Goal: Transaction & Acquisition: Purchase product/service

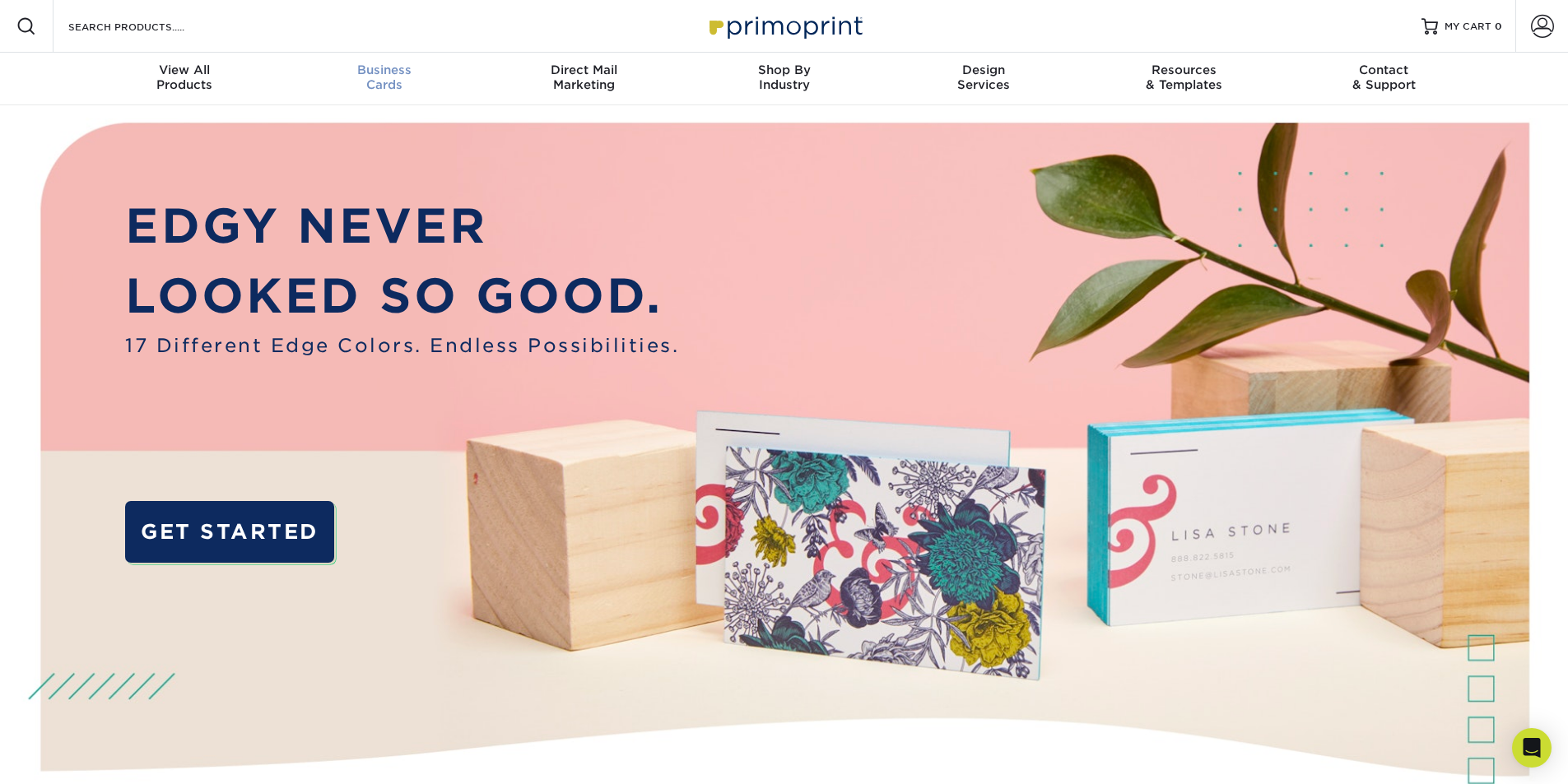
click at [382, 77] on div "Business Cards" at bounding box center [384, 77] width 200 height 30
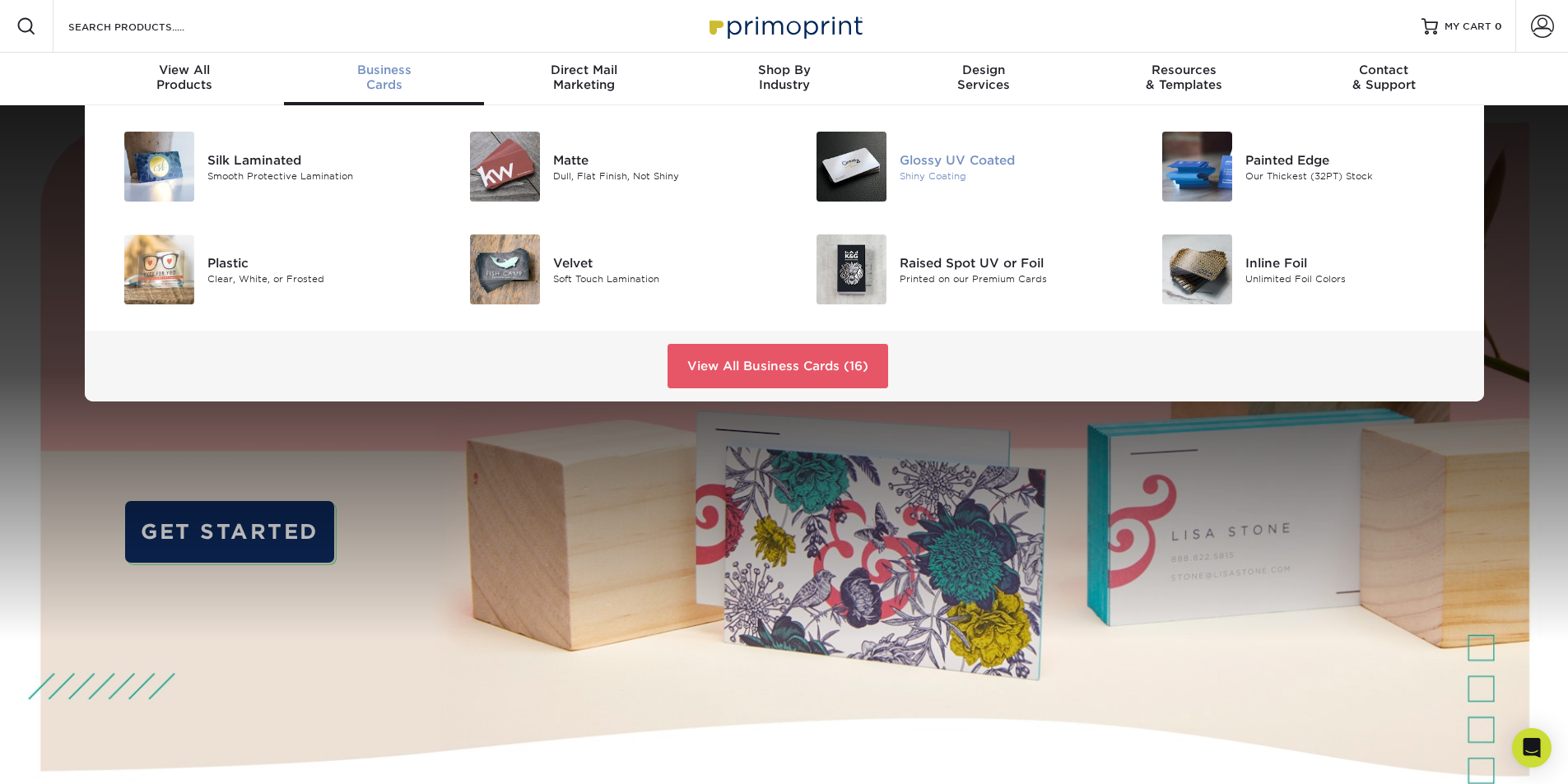
click at [923, 162] on div "Glossy UV Coated" at bounding box center [1008, 160] width 218 height 18
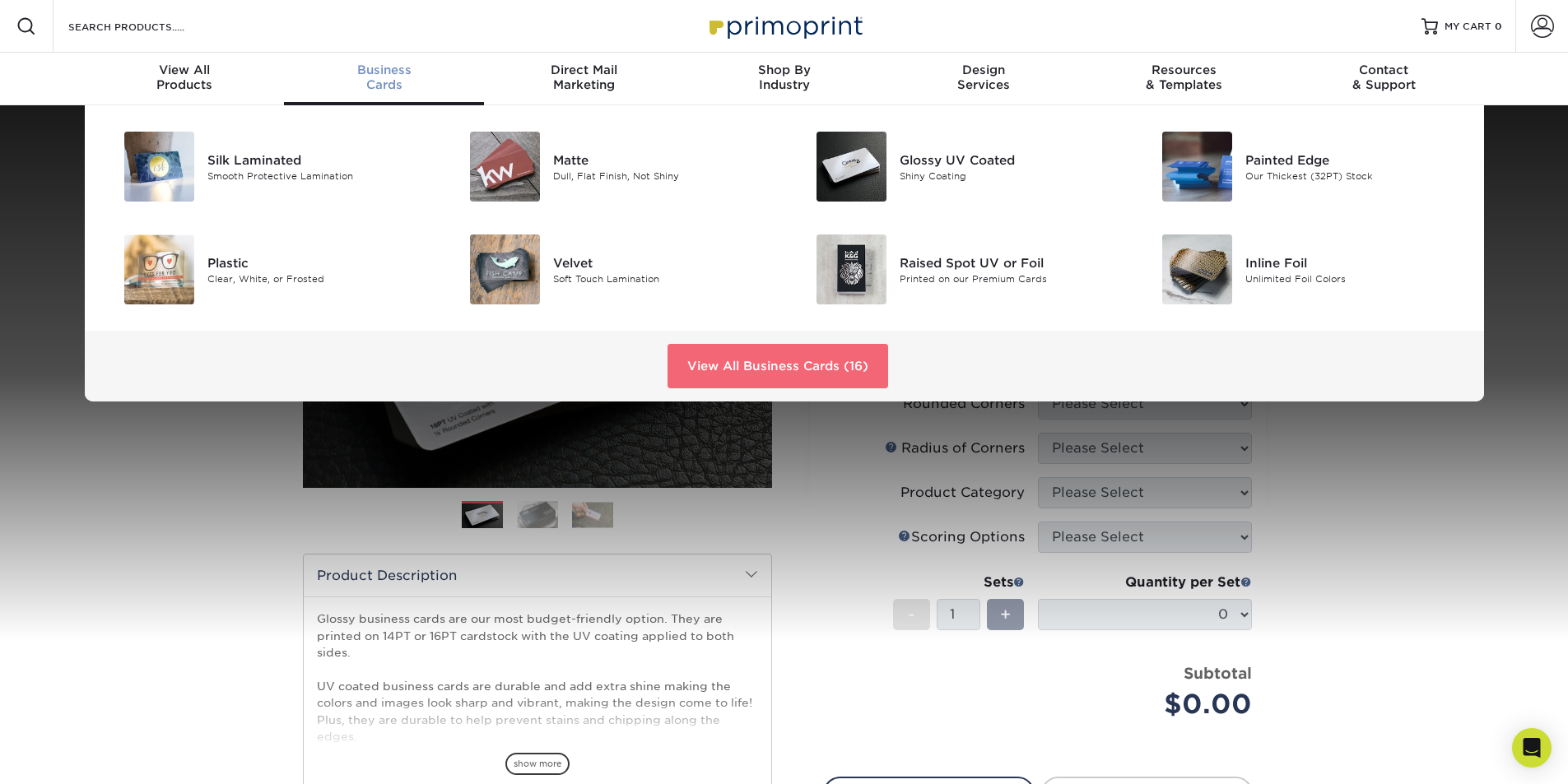
click at [771, 365] on link "View All Business Cards (16)" at bounding box center [778, 366] width 221 height 45
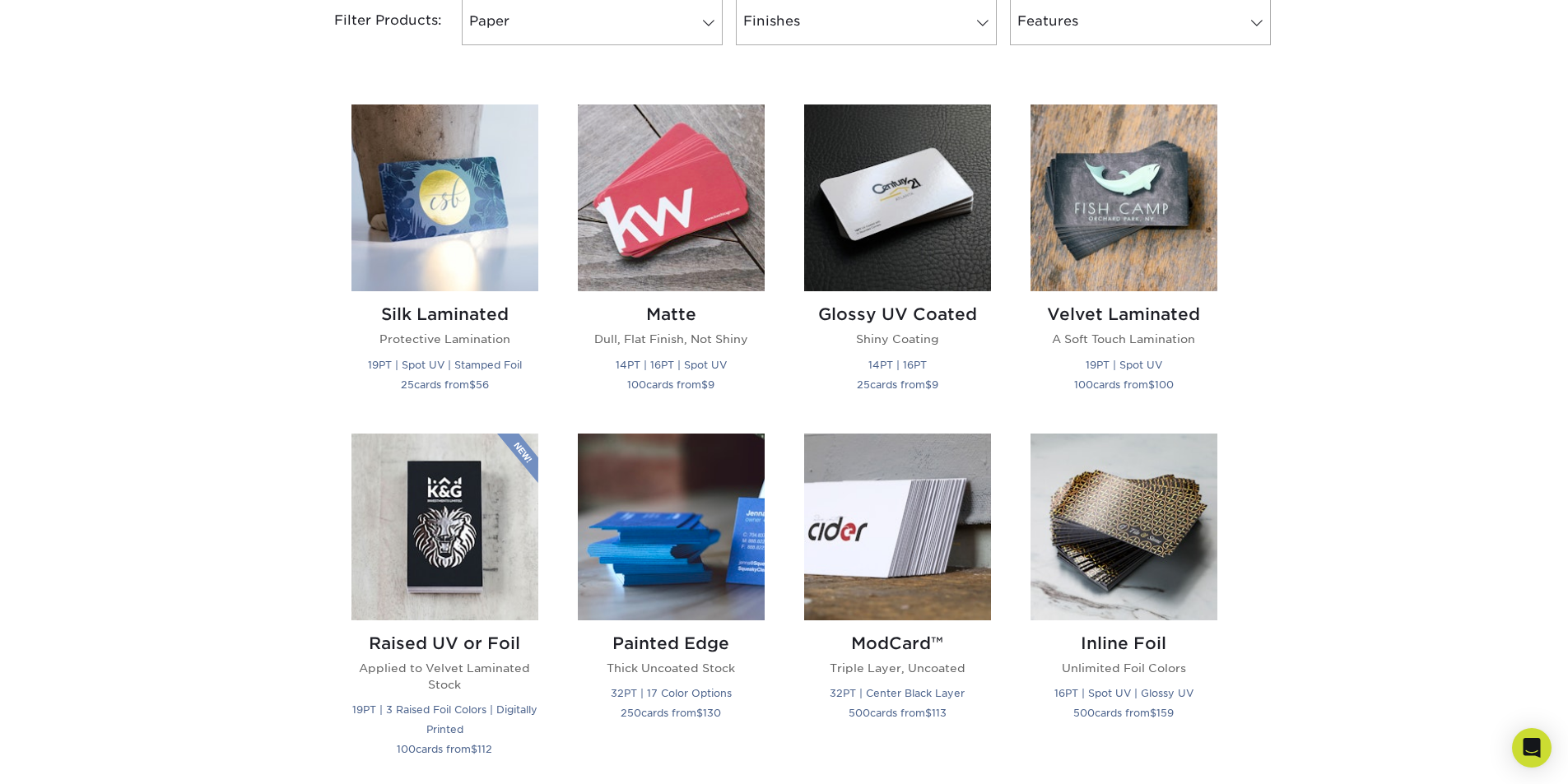
scroll to position [740, 0]
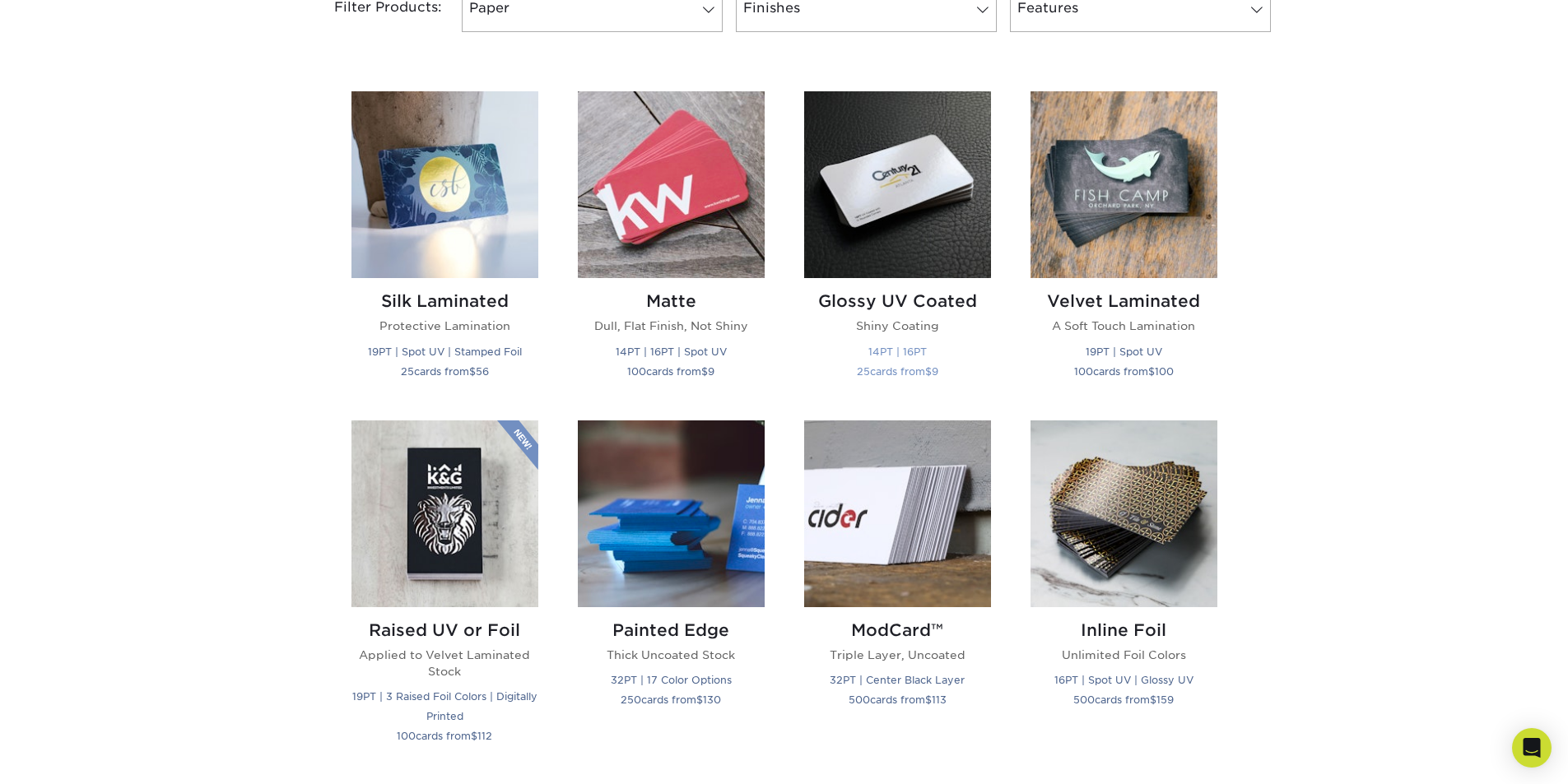
click at [912, 177] on img at bounding box center [897, 184] width 187 height 187
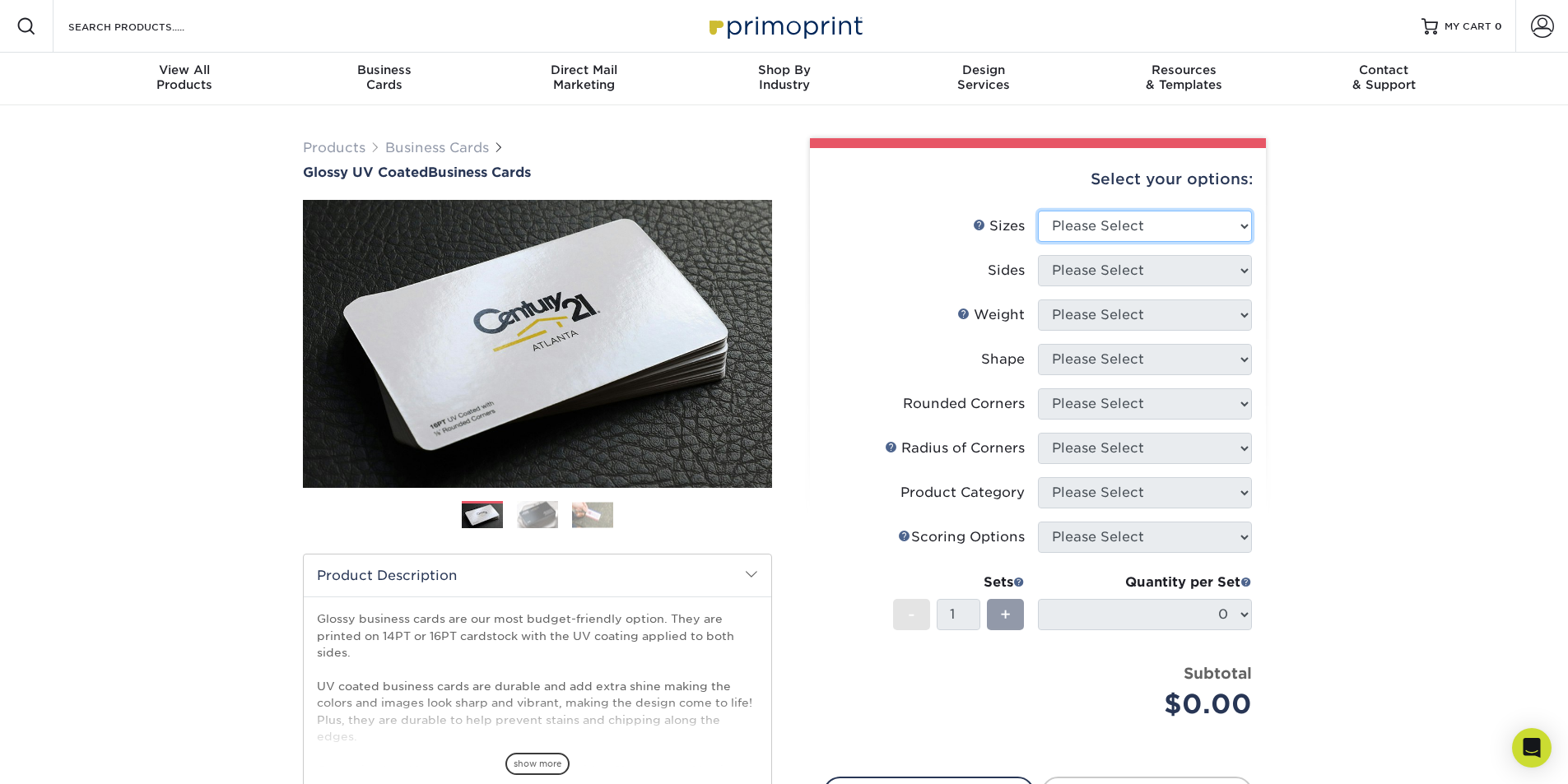
click at [1125, 223] on select "Please Select 1.5" x 3.5" - Mini 1.75" x 3.5" - Mini 2" x 2" - Square 2" x 3" -…" at bounding box center [1145, 226] width 214 height 31
select select "2.00x3.50"
click at [1038, 211] on select "Please Select 1.5" x 3.5" - Mini 1.75" x 3.5" - Mini 2" x 2" - Square 2" x 3" -…" at bounding box center [1145, 226] width 214 height 31
click at [1198, 276] on select "Please Select Print Both Sides Print Front Only" at bounding box center [1145, 270] width 214 height 31
select select "13abbda7-1d64-4f25-8bb2-c179b224825d"
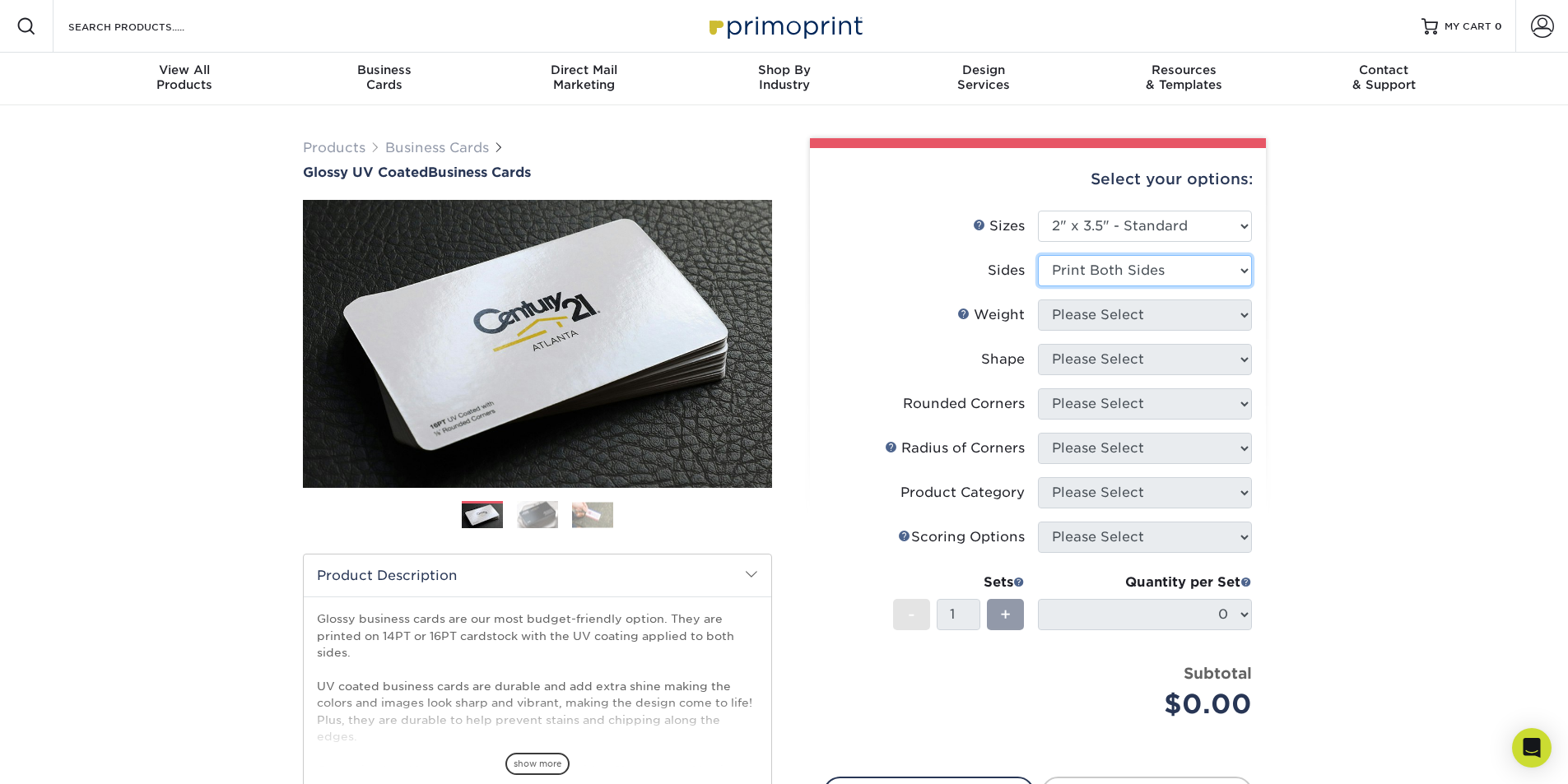
click at [1038, 255] on select "Please Select Print Both Sides Print Front Only" at bounding box center [1145, 270] width 214 height 31
click at [1187, 316] on select "Please Select 16PT 14PT" at bounding box center [1145, 315] width 214 height 31
select select "16PT"
click at [1038, 299] on select "Please Select 16PT 14PT" at bounding box center [1145, 315] width 214 height 31
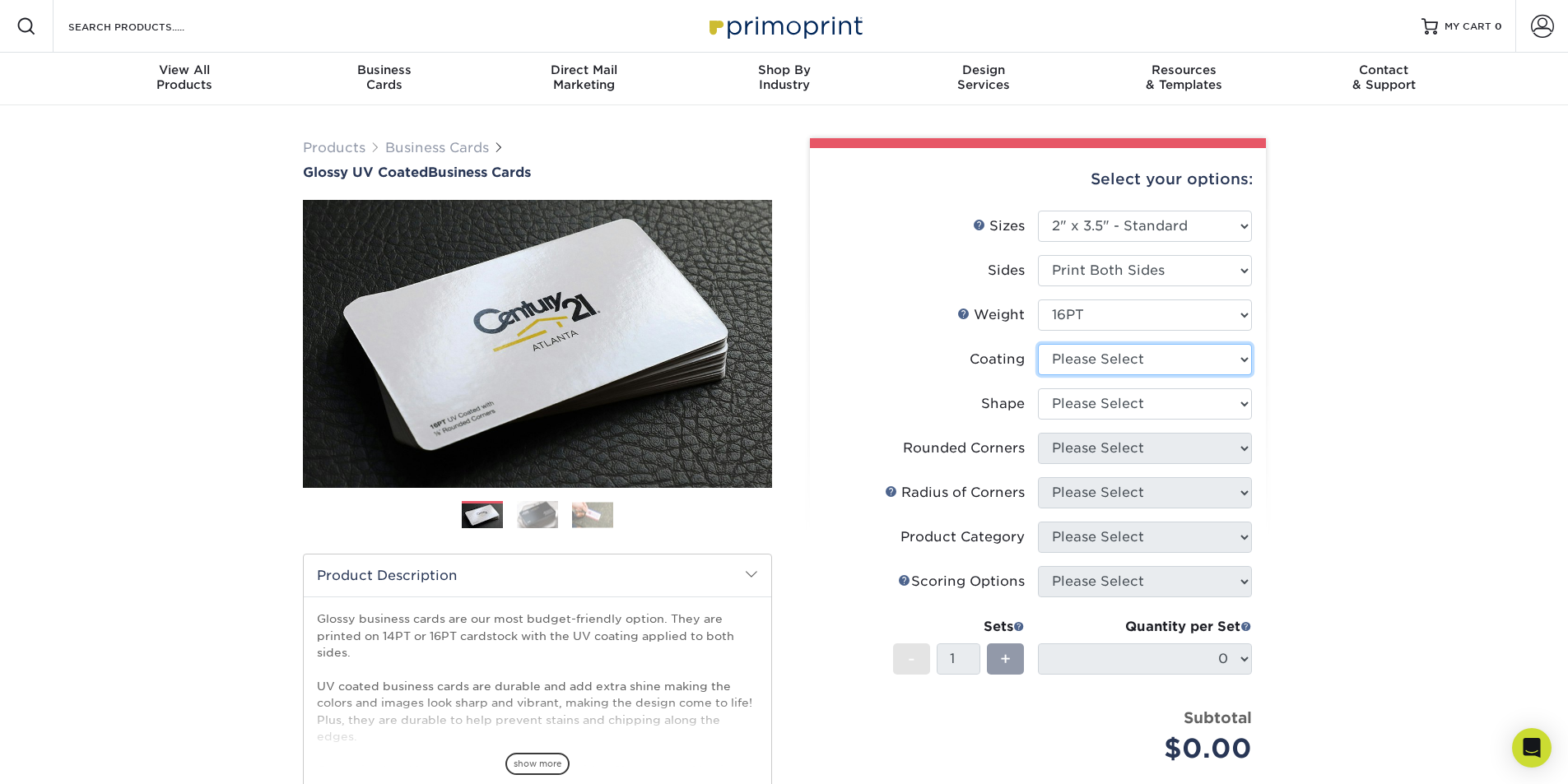
click at [1165, 357] on select at bounding box center [1145, 359] width 214 height 31
select select "ae367451-b2b8-45df-a344-0f05b6a12993"
click at [1038, 344] on select at bounding box center [1145, 359] width 214 height 31
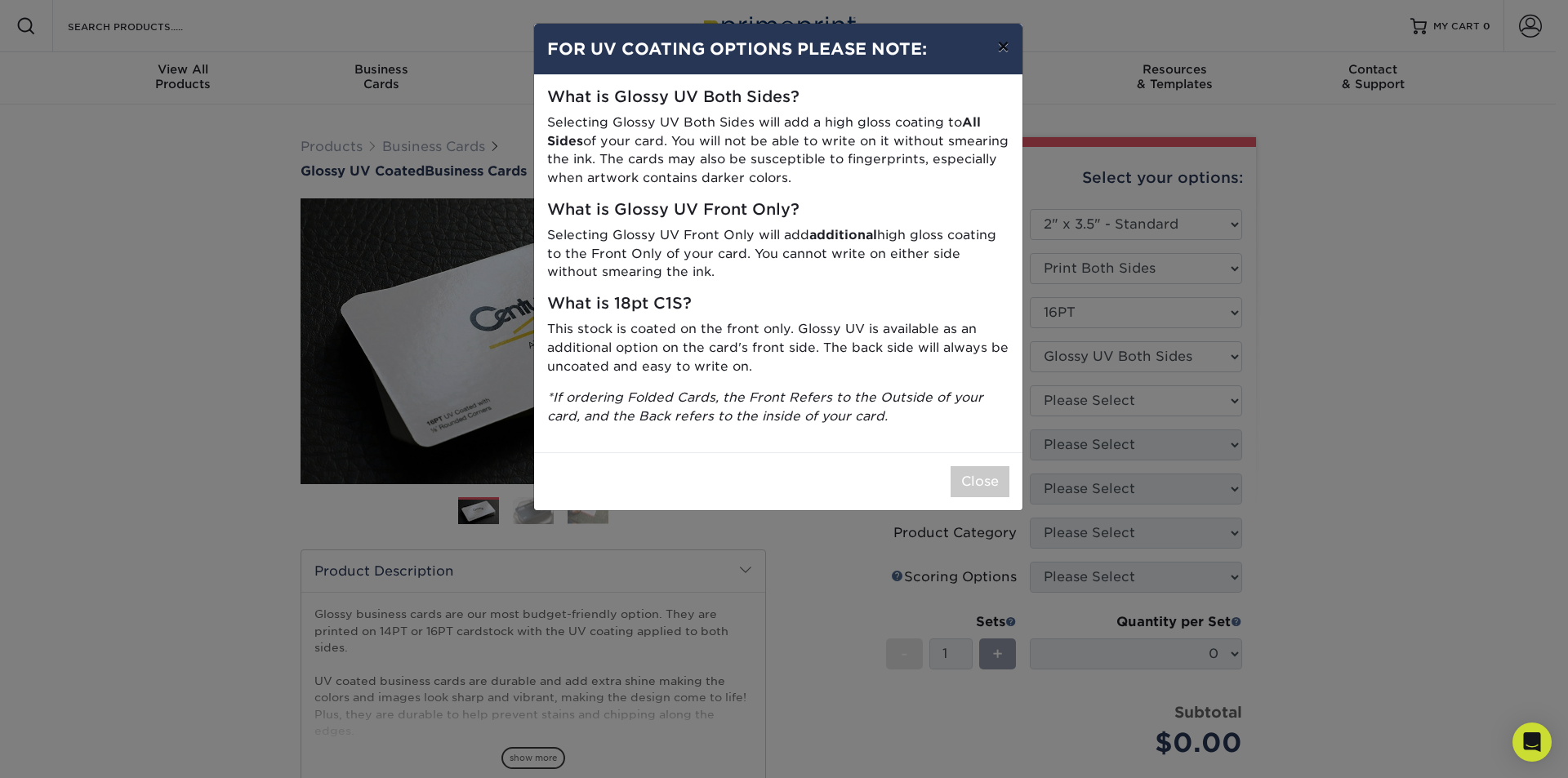
click at [994, 44] on button "×" at bounding box center [1002, 47] width 37 height 46
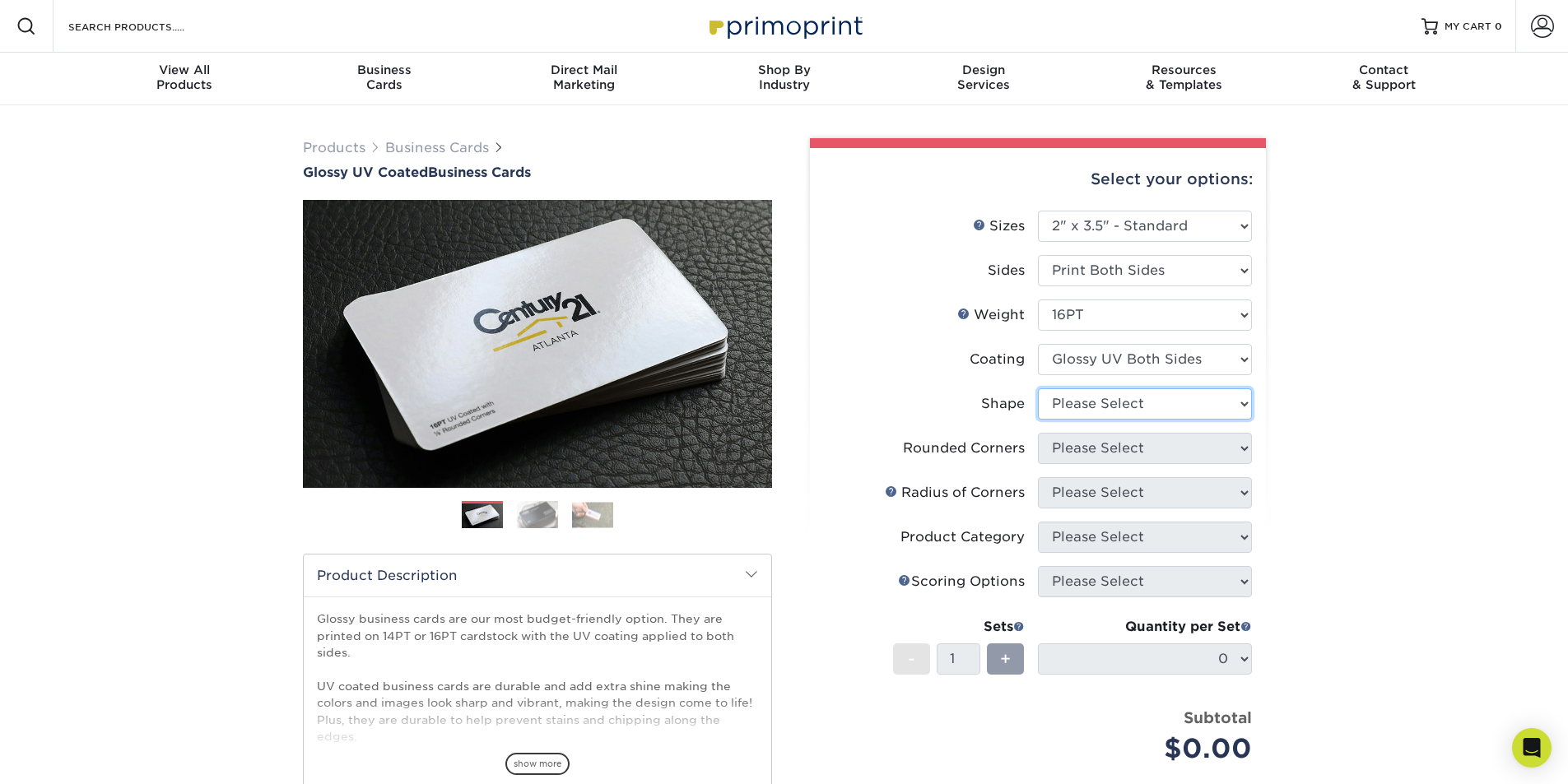
click at [1217, 400] on select "Please Select Standard Oval" at bounding box center [1145, 404] width 214 height 31
select select "standard"
click at [1038, 388] on select "Please Select Standard Oval" at bounding box center [1145, 404] width 214 height 31
click at [1231, 451] on select "Please Select Yes - Round 2 Corners Yes - Round 4 Corners No" at bounding box center [1145, 448] width 214 height 31
select select "0"
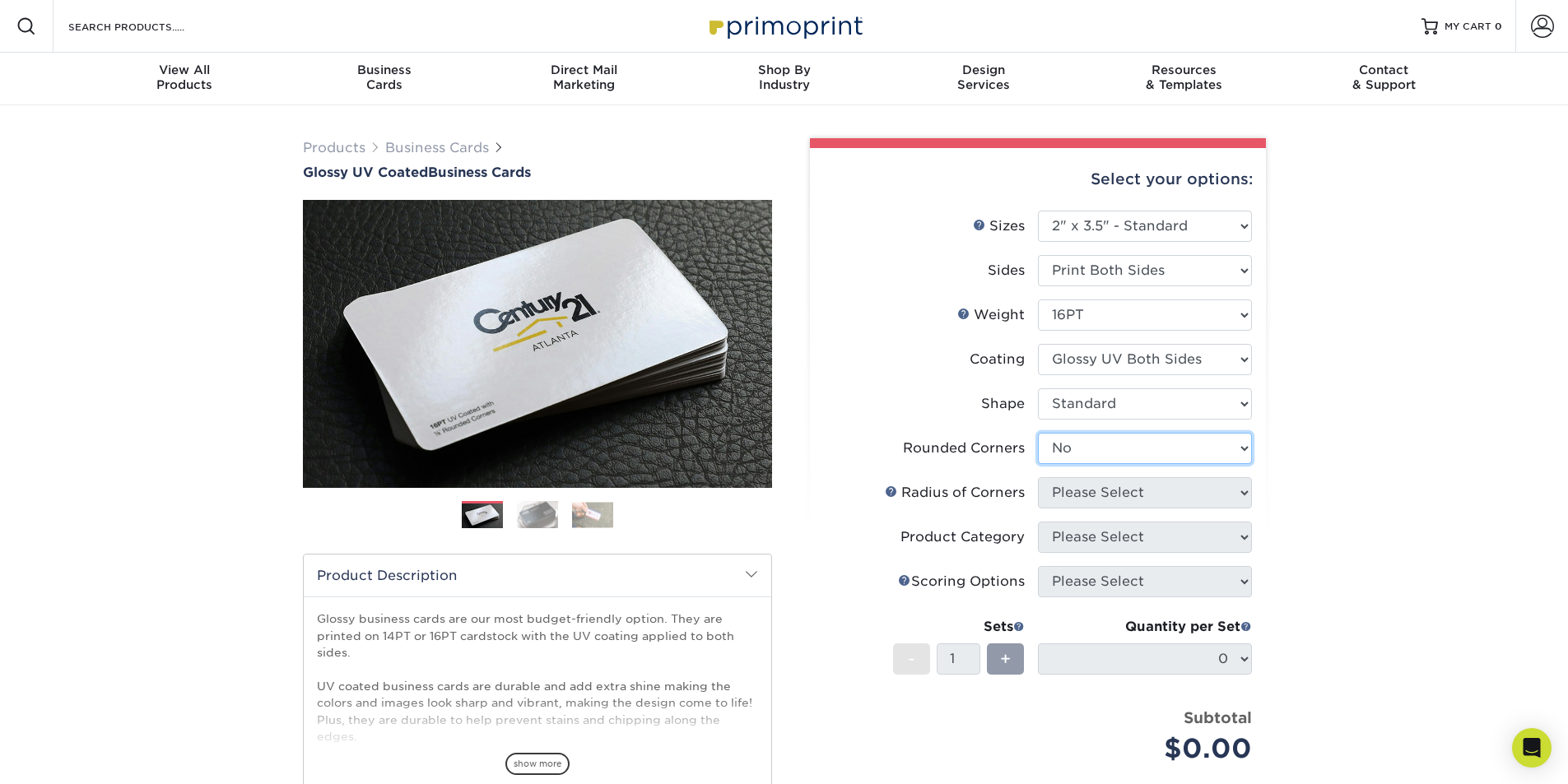
click at [1038, 433] on select "Please Select Yes - Round 2 Corners Yes - Round 4 Corners No" at bounding box center [1145, 448] width 214 height 31
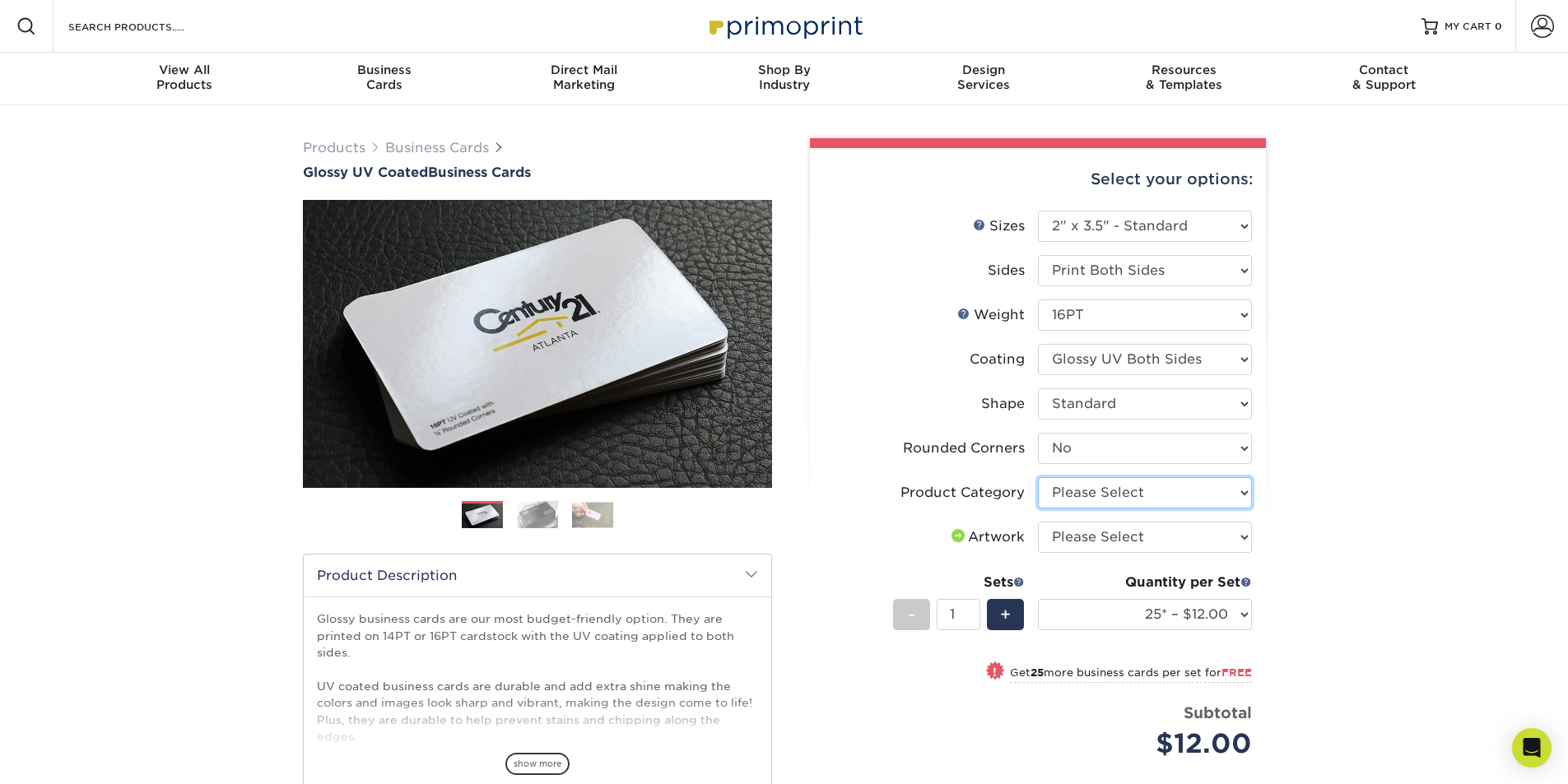
click at [1186, 493] on select "Please Select Business Cards" at bounding box center [1145, 493] width 214 height 31
select select "3b5148f1-0588-4f88-a218-97bcfdce65c1"
click at [1038, 477] on select "Please Select Business Cards" at bounding box center [1145, 493] width 214 height 31
click at [1214, 535] on select "Please Select I will upload files I need a design - $100" at bounding box center [1145, 537] width 214 height 31
select select "design"
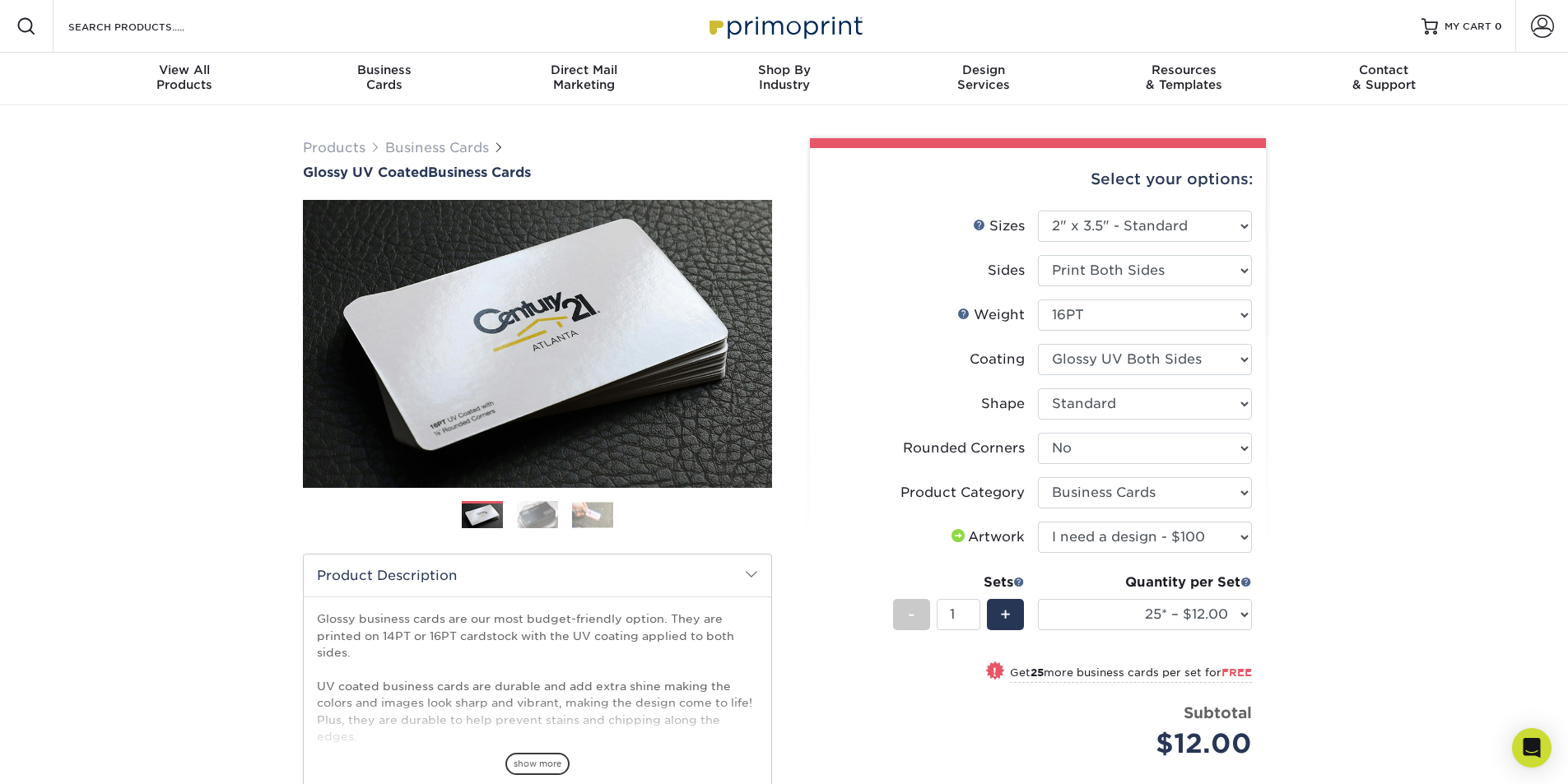
click at [1038, 522] on select "Please Select I will upload files I need a design - $100" at bounding box center [1145, 537] width 214 height 31
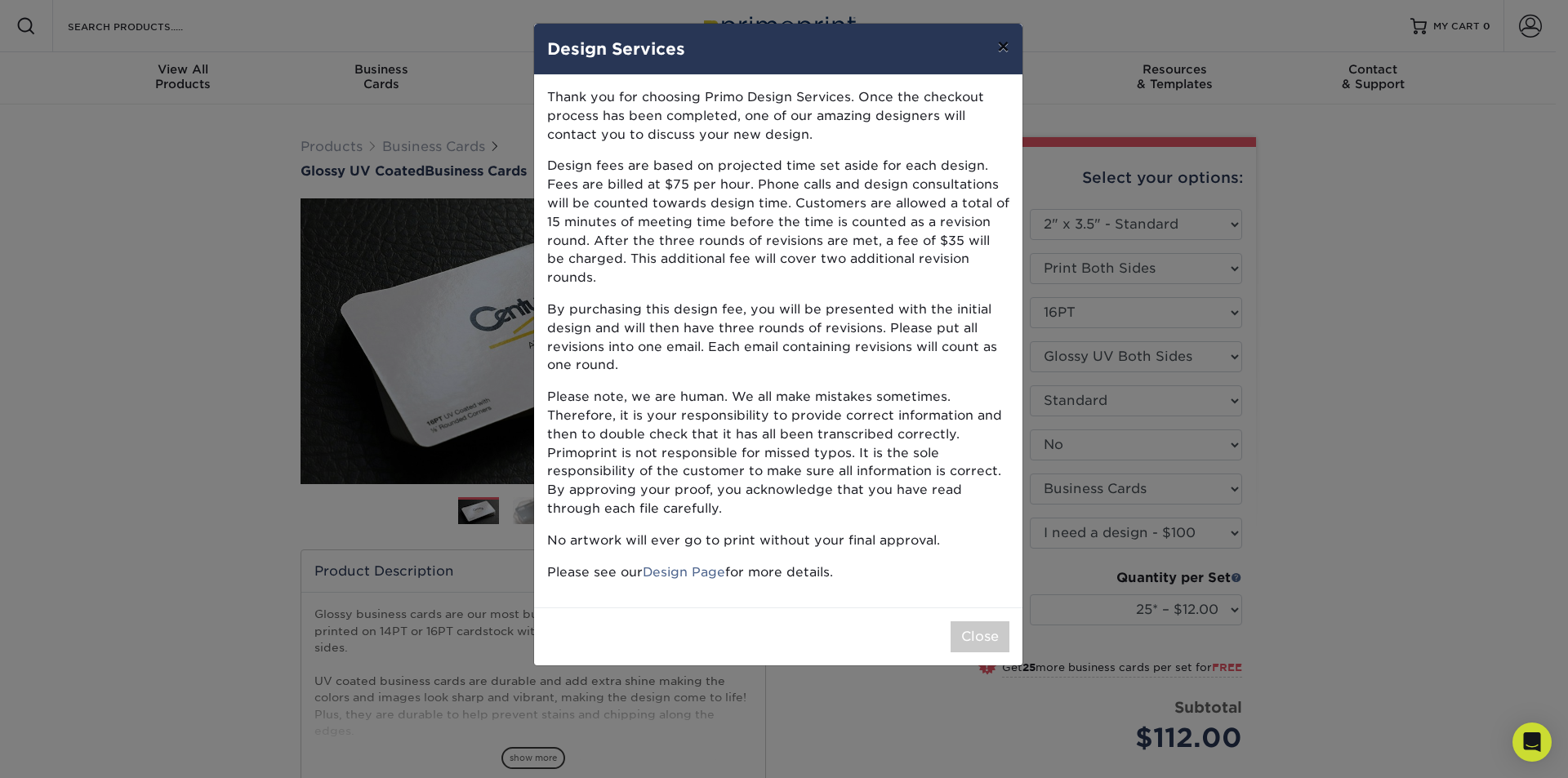
click at [1003, 43] on button "×" at bounding box center [1002, 47] width 37 height 46
